Goal: Navigation & Orientation: Understand site structure

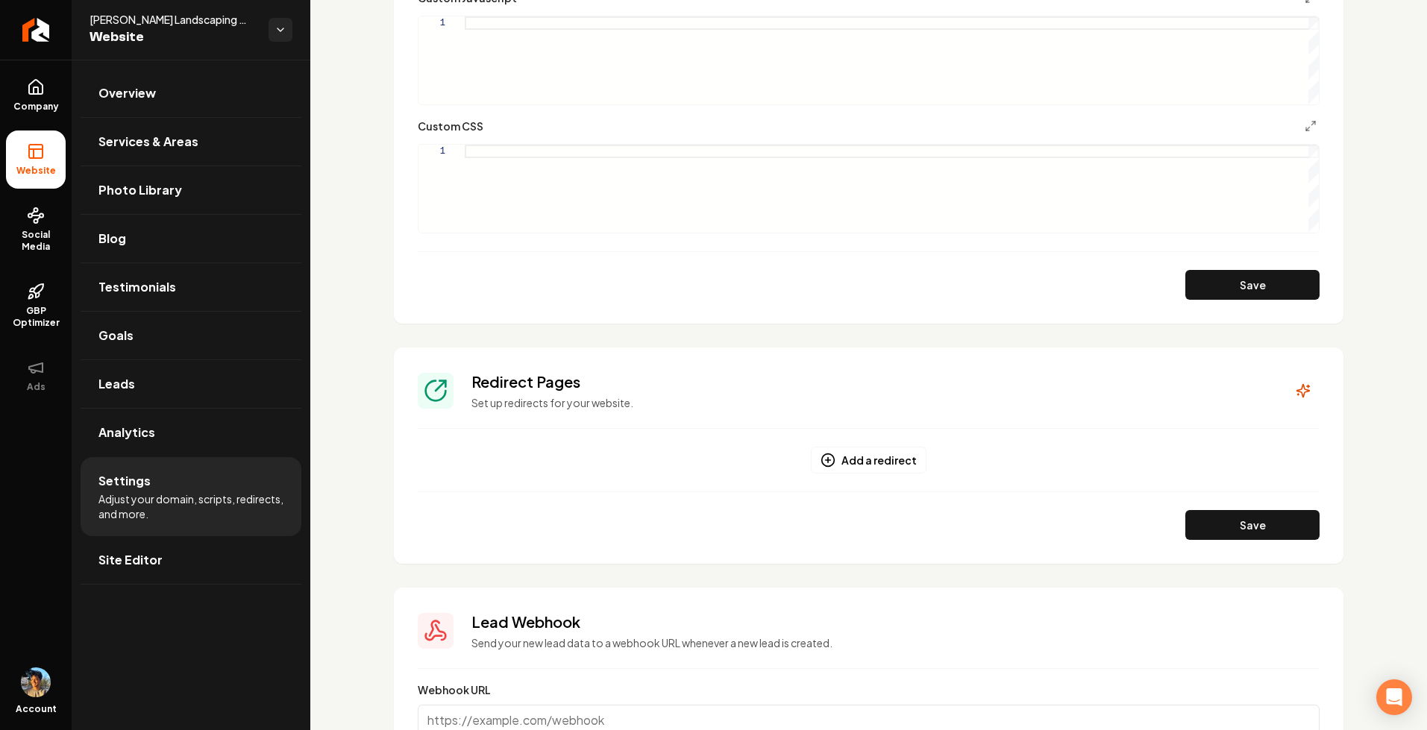
scroll to position [1194, 0]
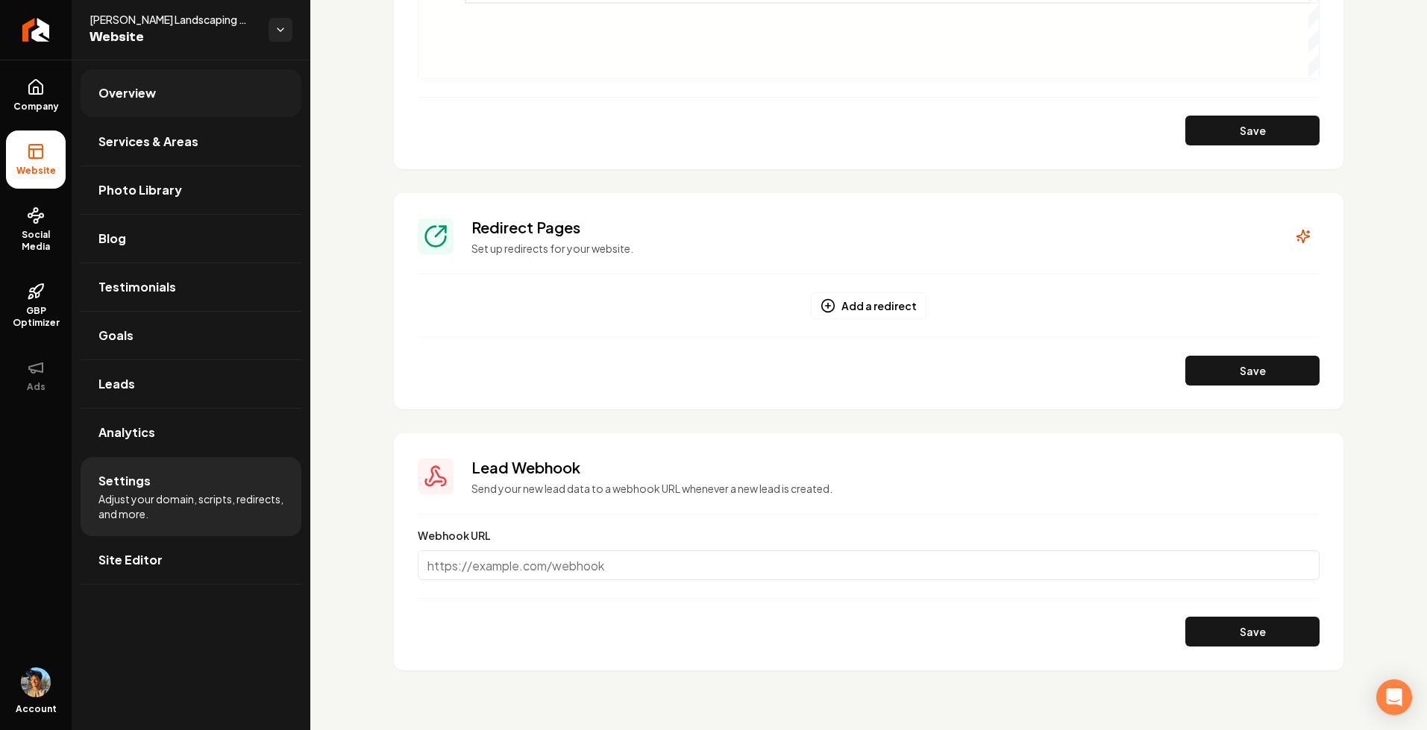
click at [157, 73] on link "Overview" at bounding box center [191, 93] width 221 height 48
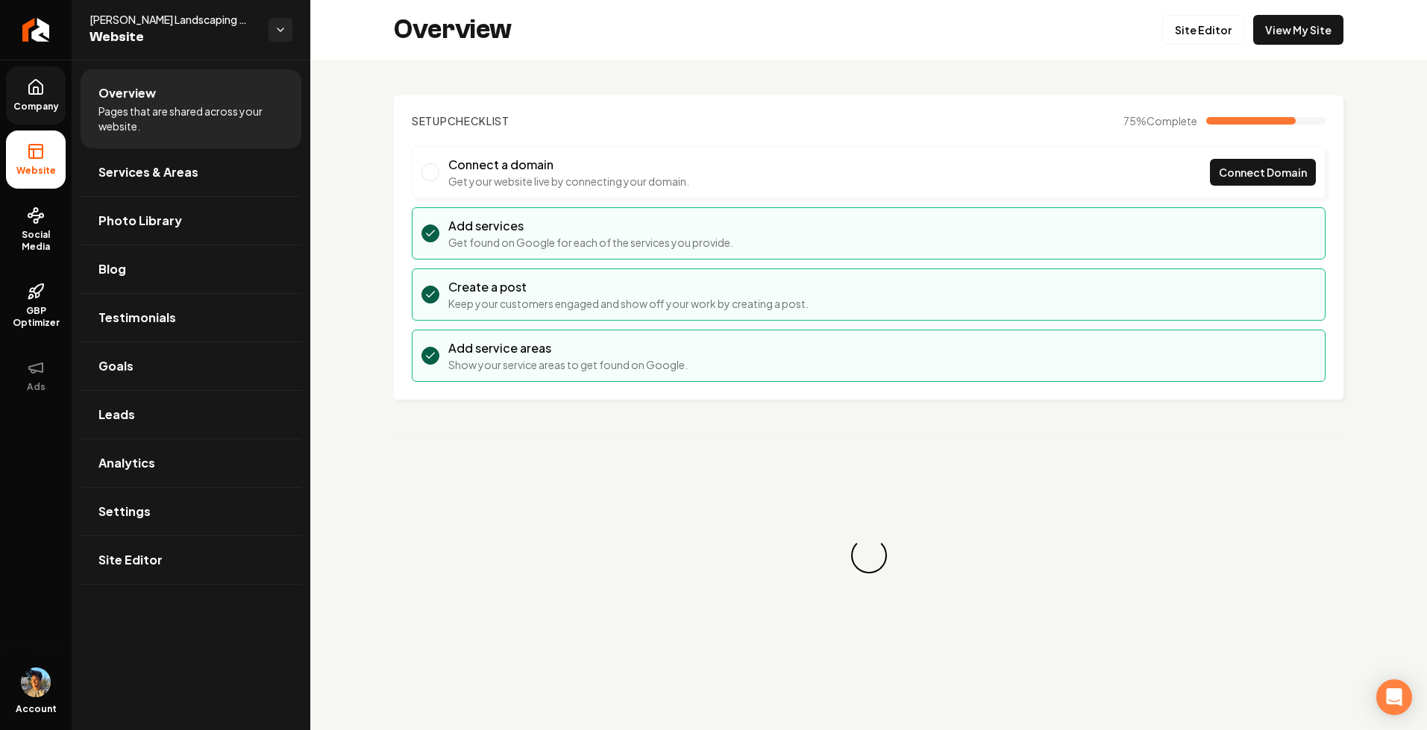
click at [42, 98] on link "Company" at bounding box center [36, 95] width 60 height 58
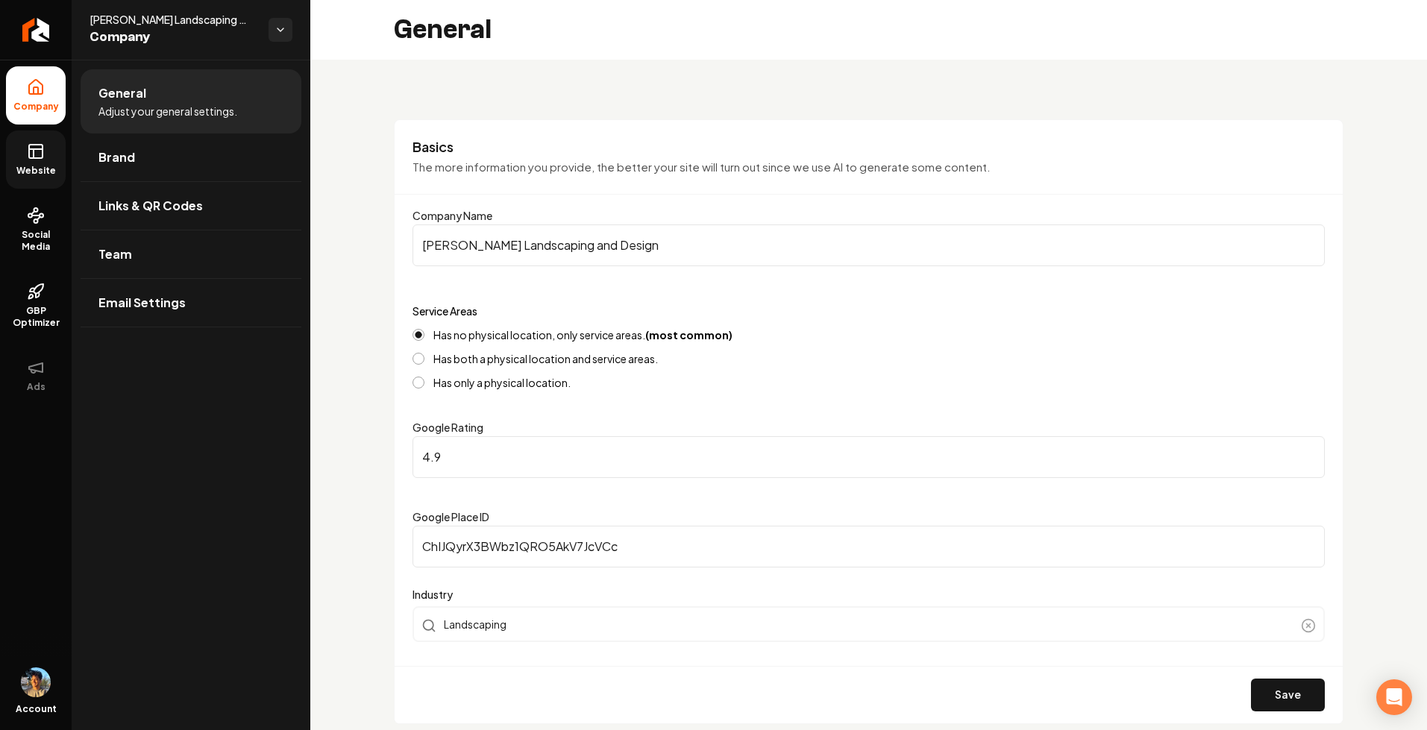
click at [35, 160] on icon at bounding box center [36, 152] width 18 height 18
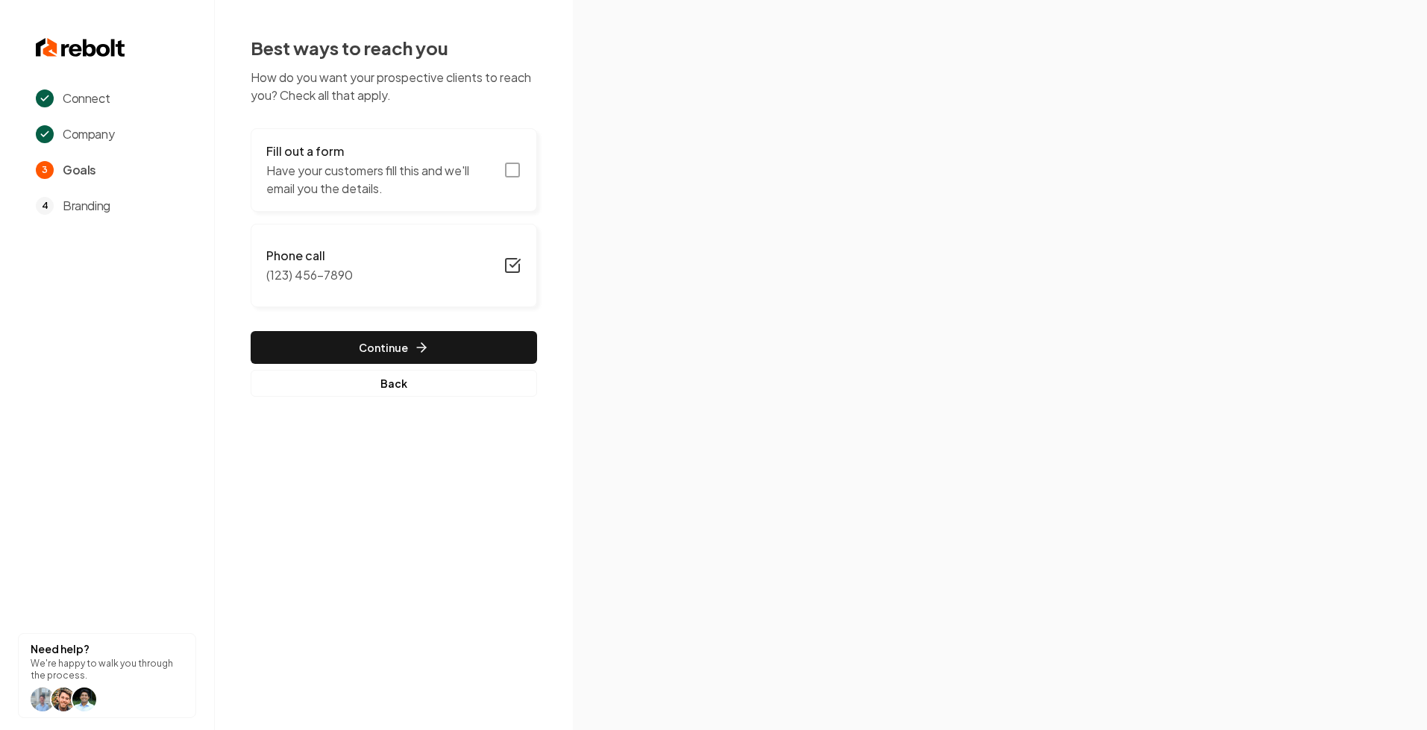
click at [526, 175] on button "Fill out a form Have your customers fill this and we'll email you the details." at bounding box center [394, 170] width 286 height 84
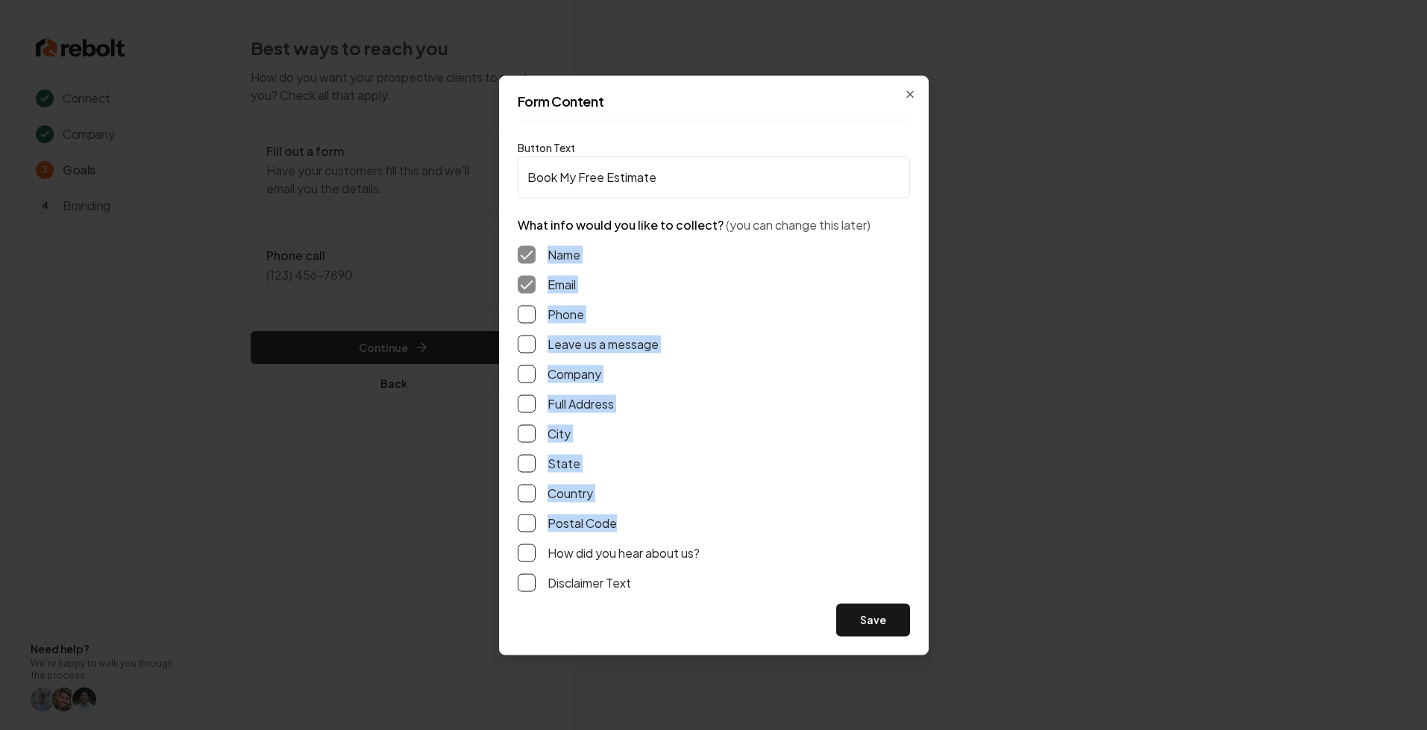
drag, startPoint x: 586, startPoint y: 297, endPoint x: 656, endPoint y: 527, distance: 241.0
click at [658, 527] on div "Name Email Phone Leave us a message Company Full Address City State Country Pos…" at bounding box center [714, 419] width 392 height 370
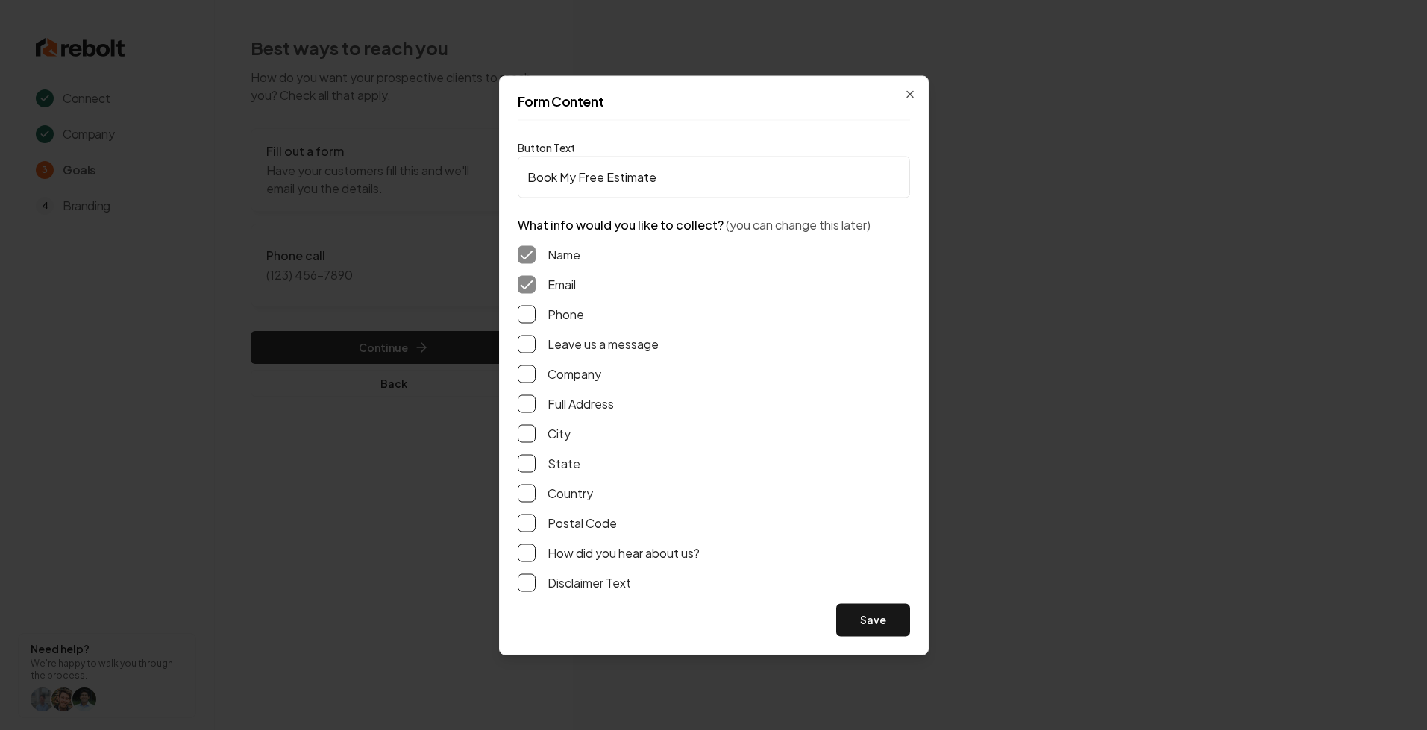
click at [874, 292] on div "Email" at bounding box center [714, 284] width 392 height 18
click at [912, 92] on icon "button" at bounding box center [910, 94] width 12 height 12
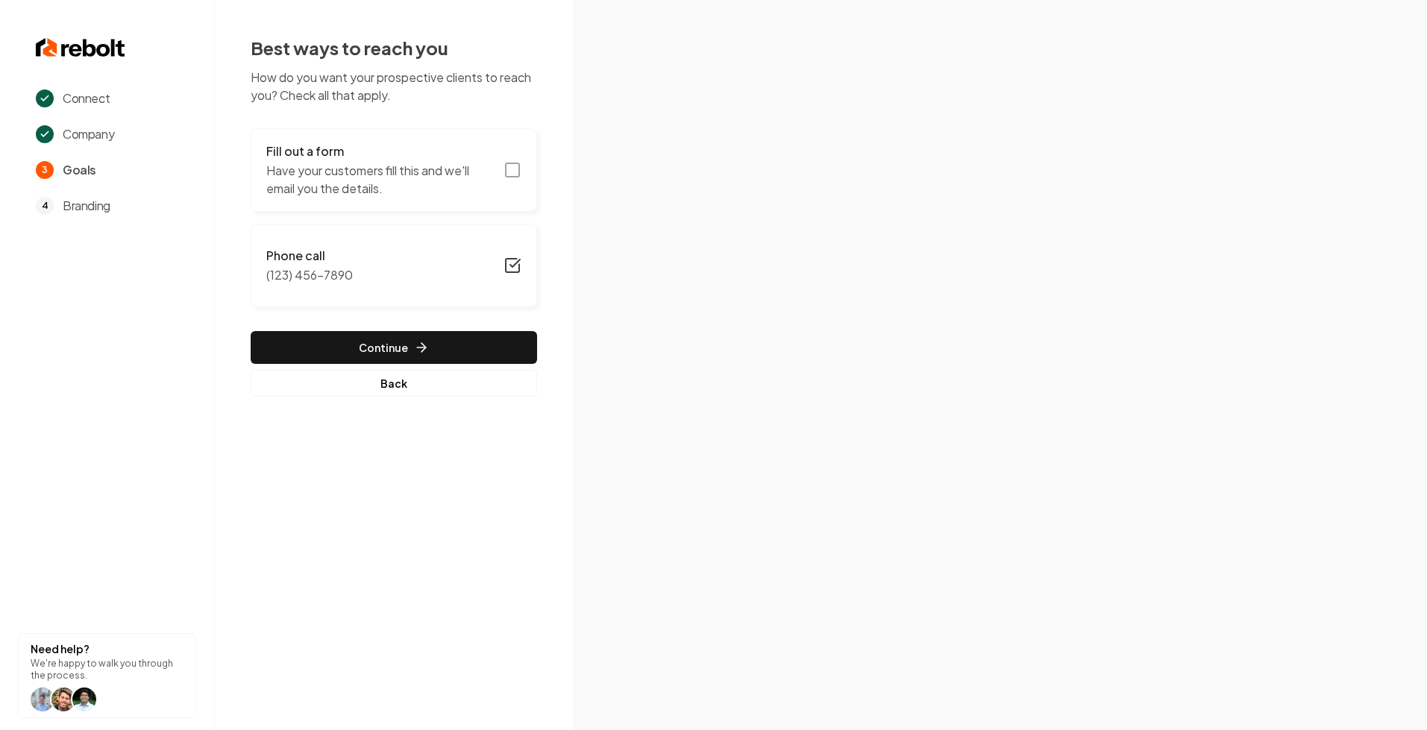
click at [449, 436] on div "Connect Company 3 Goals 4 Branding Need help? We're happy to walk you through t…" at bounding box center [713, 365] width 1427 height 730
